Goal: Navigation & Orientation: Find specific page/section

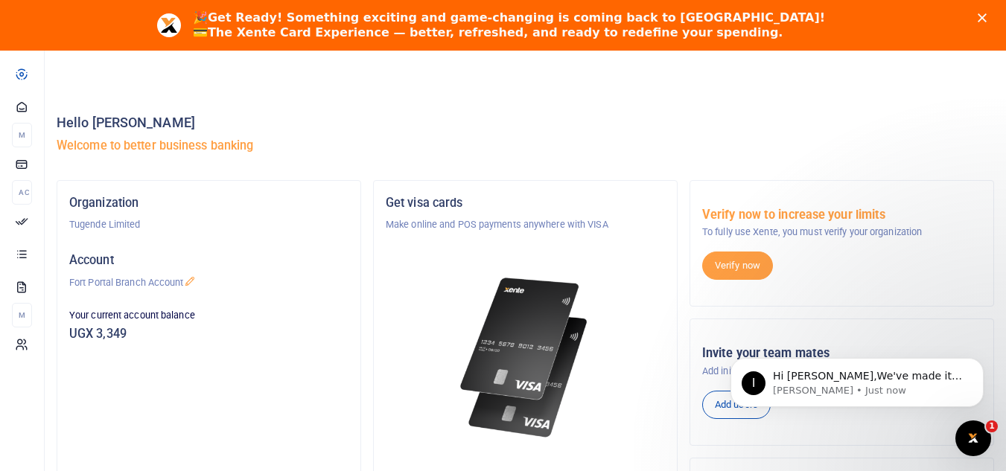
click at [986, 14] on icon "Close" at bounding box center [981, 17] width 9 height 9
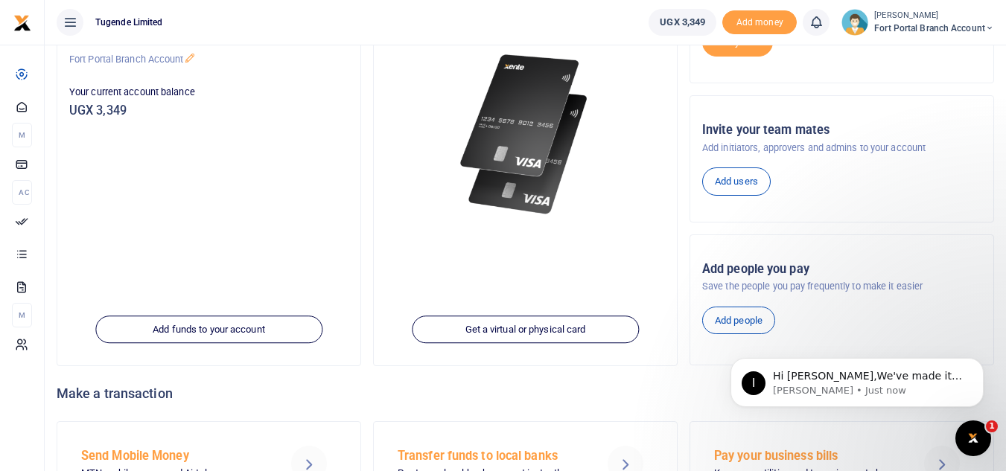
scroll to position [174, 0]
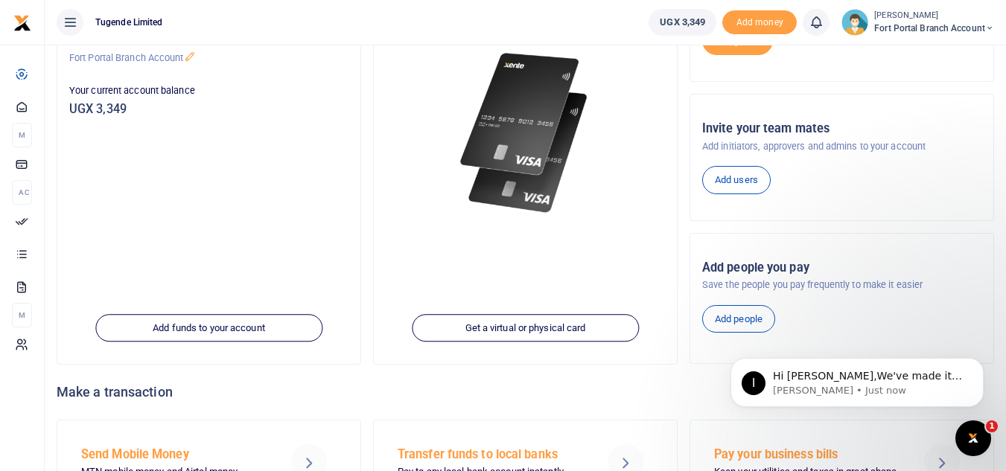
click at [989, 27] on icon at bounding box center [989, 28] width 9 height 10
click at [990, 163] on div "Invite your team mates Add initiators, approvers and admins to your account Add…" at bounding box center [841, 157] width 303 height 102
click at [992, 26] on icon at bounding box center [989, 28] width 9 height 10
click at [928, 48] on link "My profile" at bounding box center [936, 54] width 118 height 21
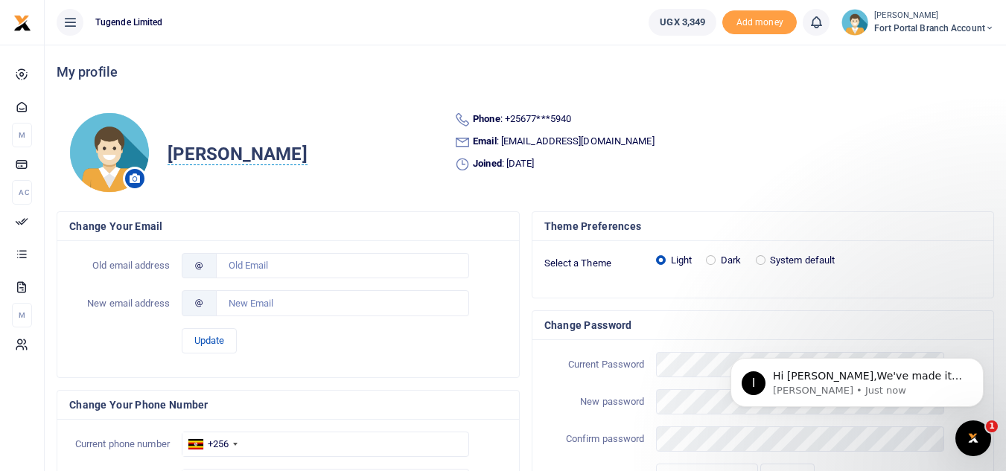
click at [67, 25] on icon at bounding box center [70, 22] width 15 height 16
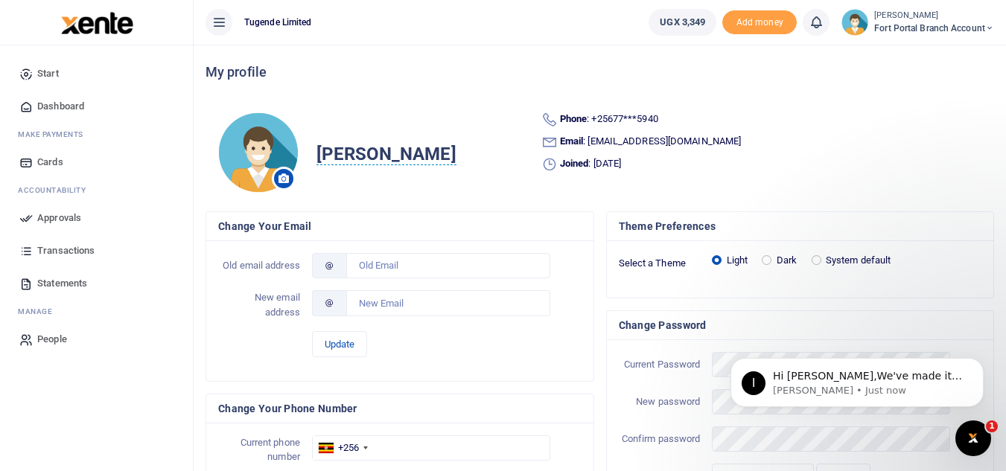
click at [52, 218] on span "Approvals" at bounding box center [59, 218] width 44 height 15
click at [224, 22] on icon at bounding box center [218, 22] width 15 height 16
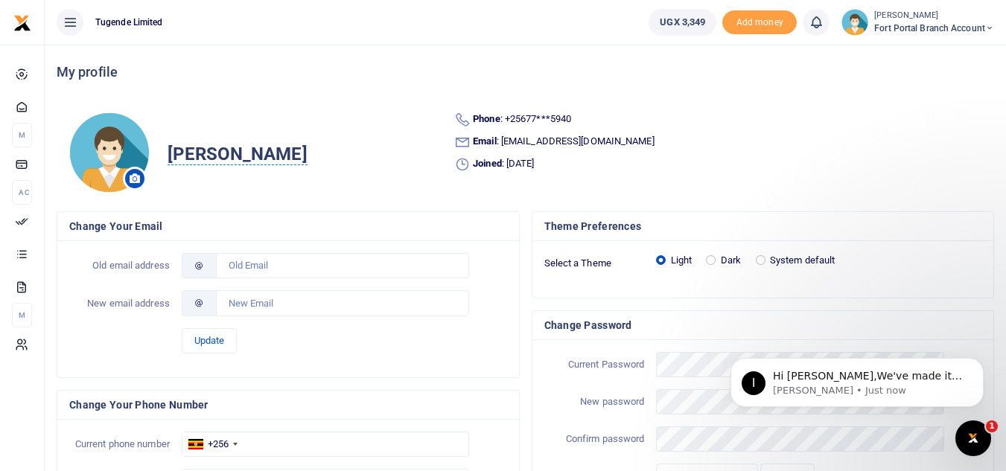
click at [224, 22] on ul "Tugende Limited" at bounding box center [341, 22] width 592 height 45
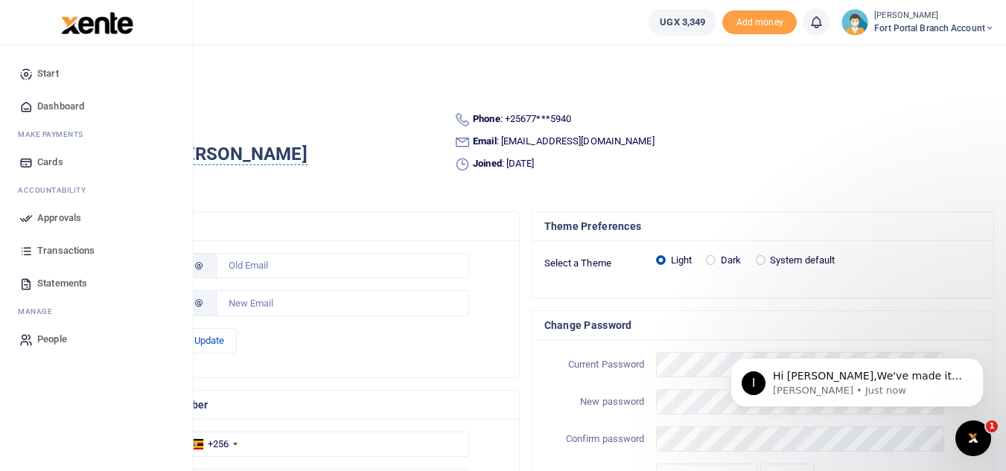
click at [71, 109] on span "Dashboard" at bounding box center [60, 106] width 47 height 15
